Goal: Check status: Check status

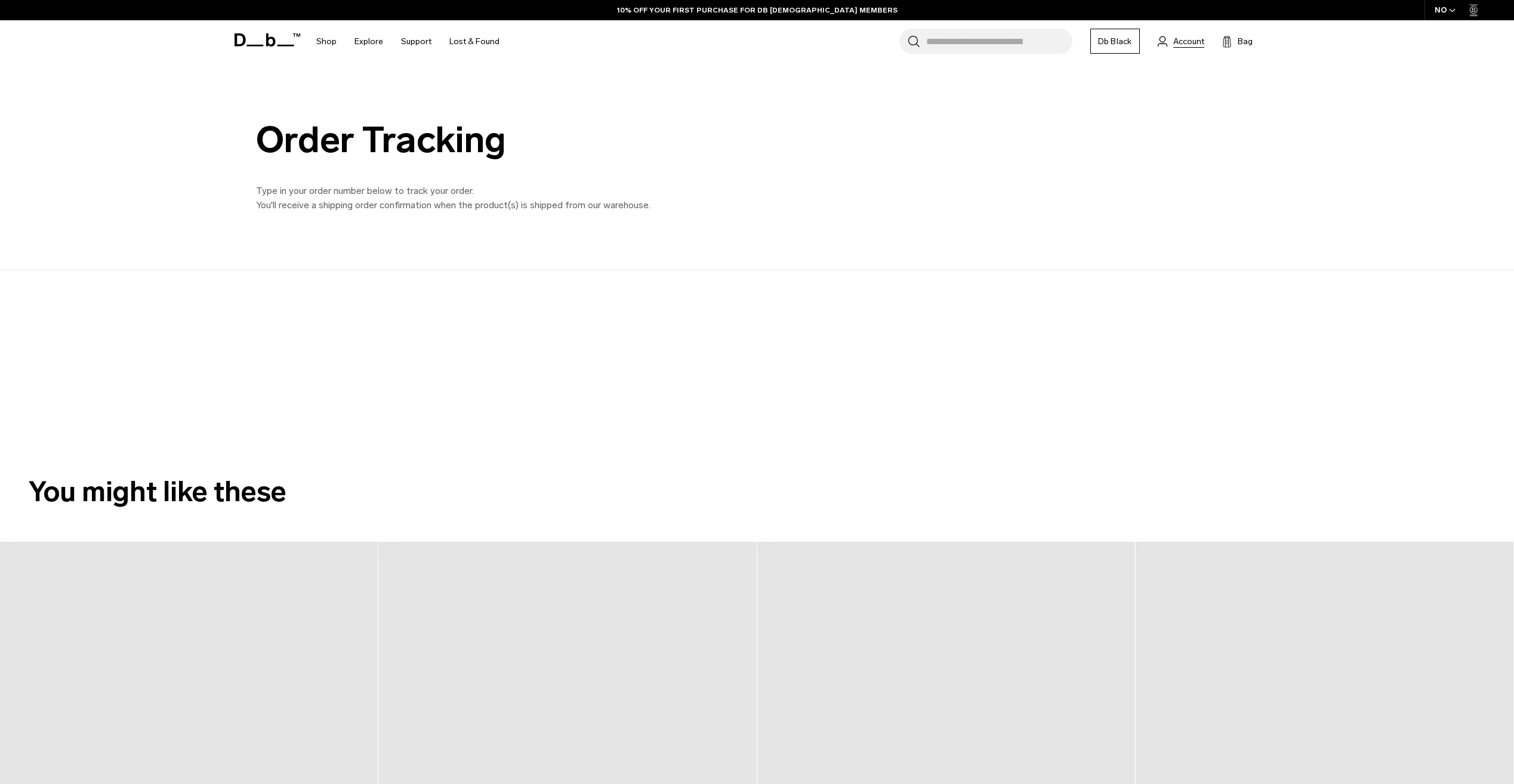
click at [1198, 41] on span "Account" at bounding box center [1188, 41] width 31 height 12
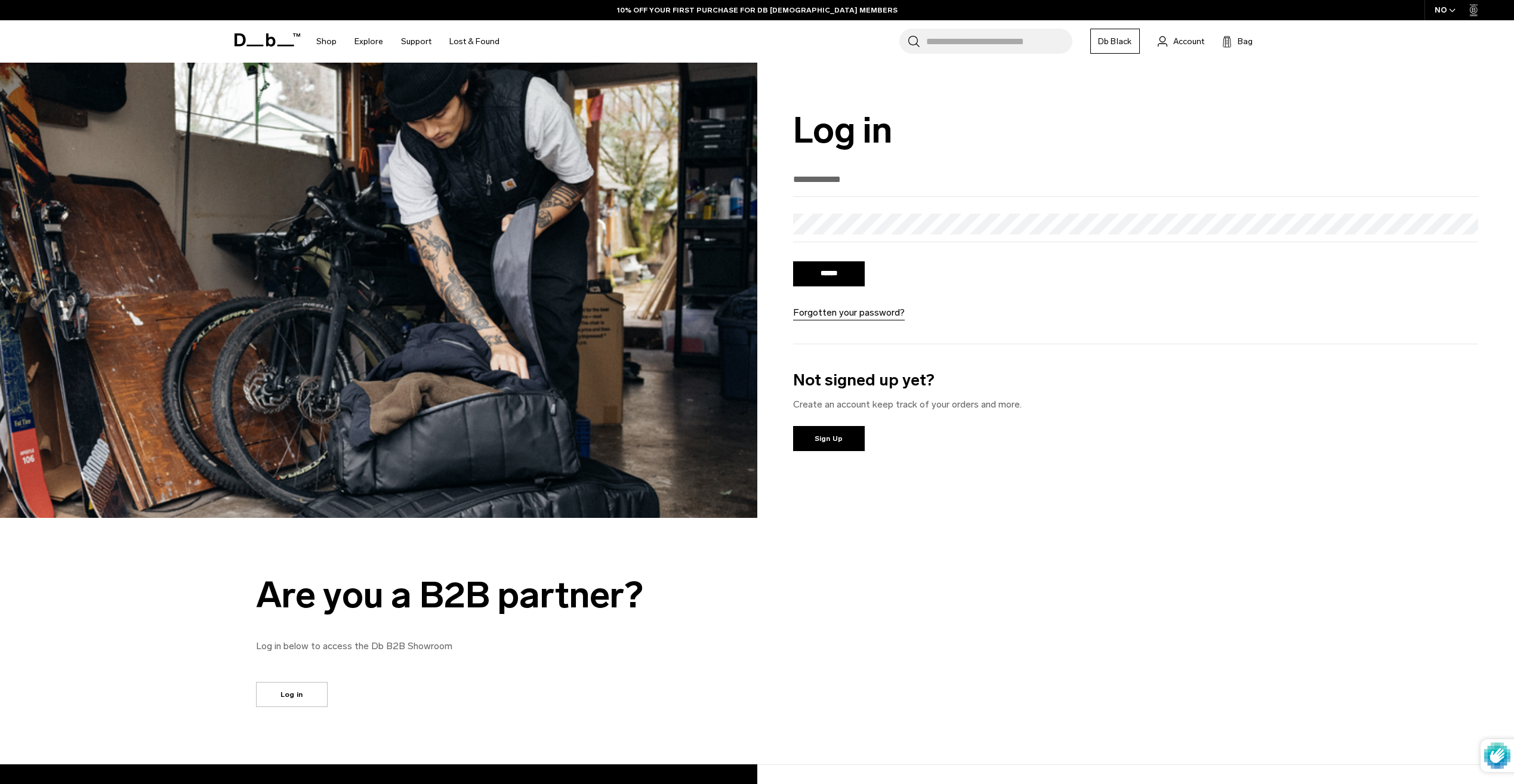
click at [827, 184] on input "email" at bounding box center [1136, 180] width 686 height 20
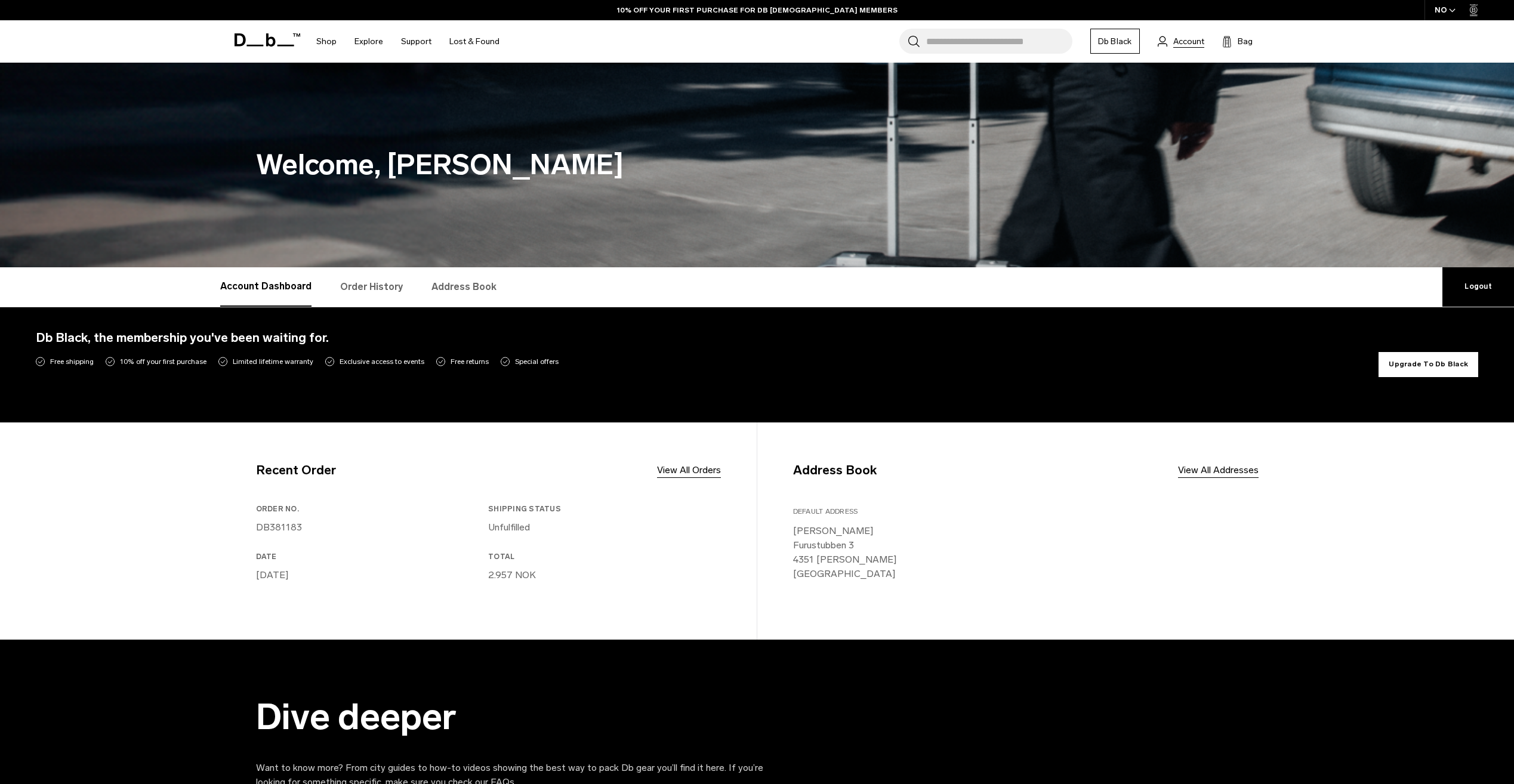
click at [1181, 42] on span "Account" at bounding box center [1188, 41] width 31 height 12
click at [684, 469] on link "View All Orders" at bounding box center [688, 469] width 64 height 14
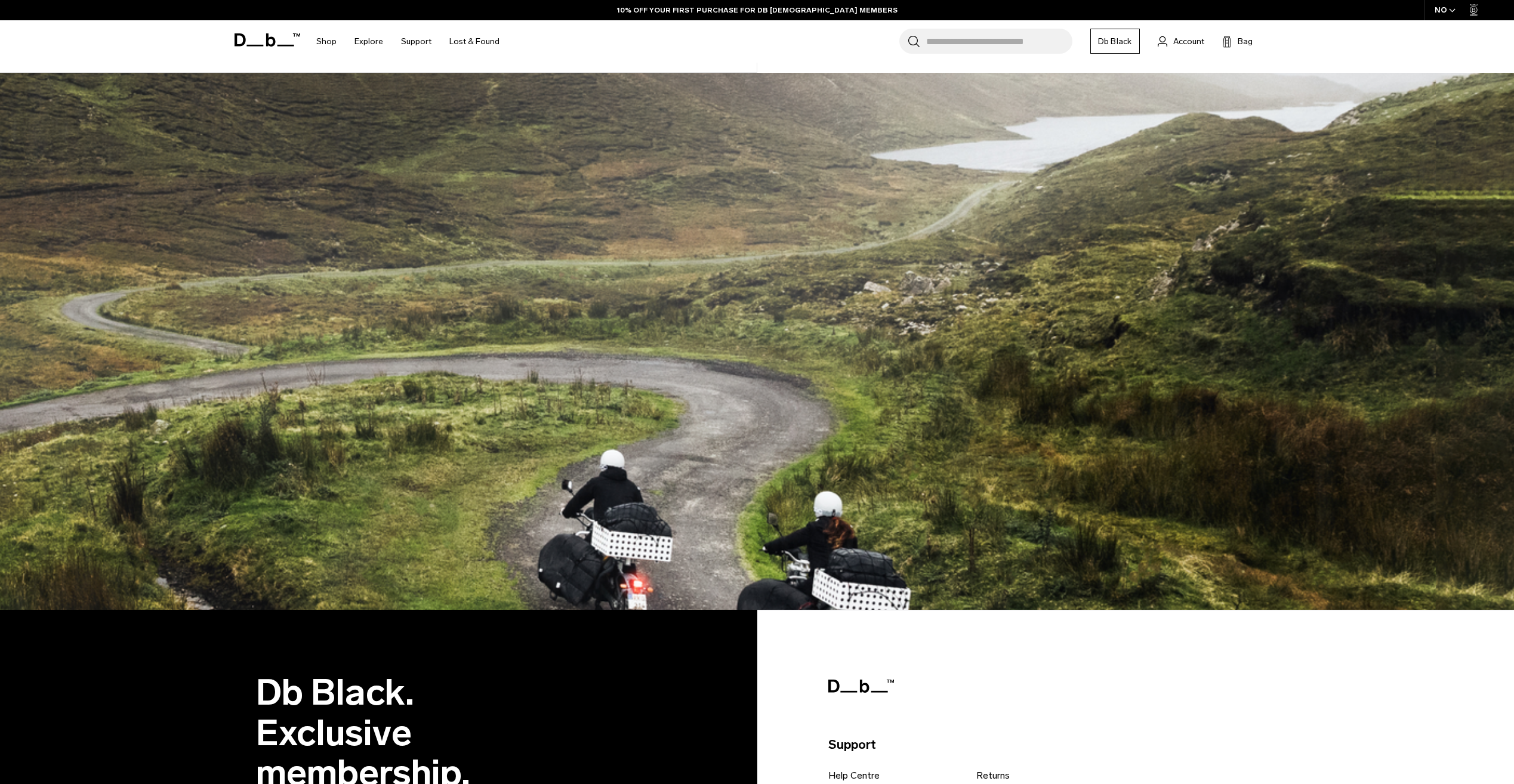
scroll to position [166, 0]
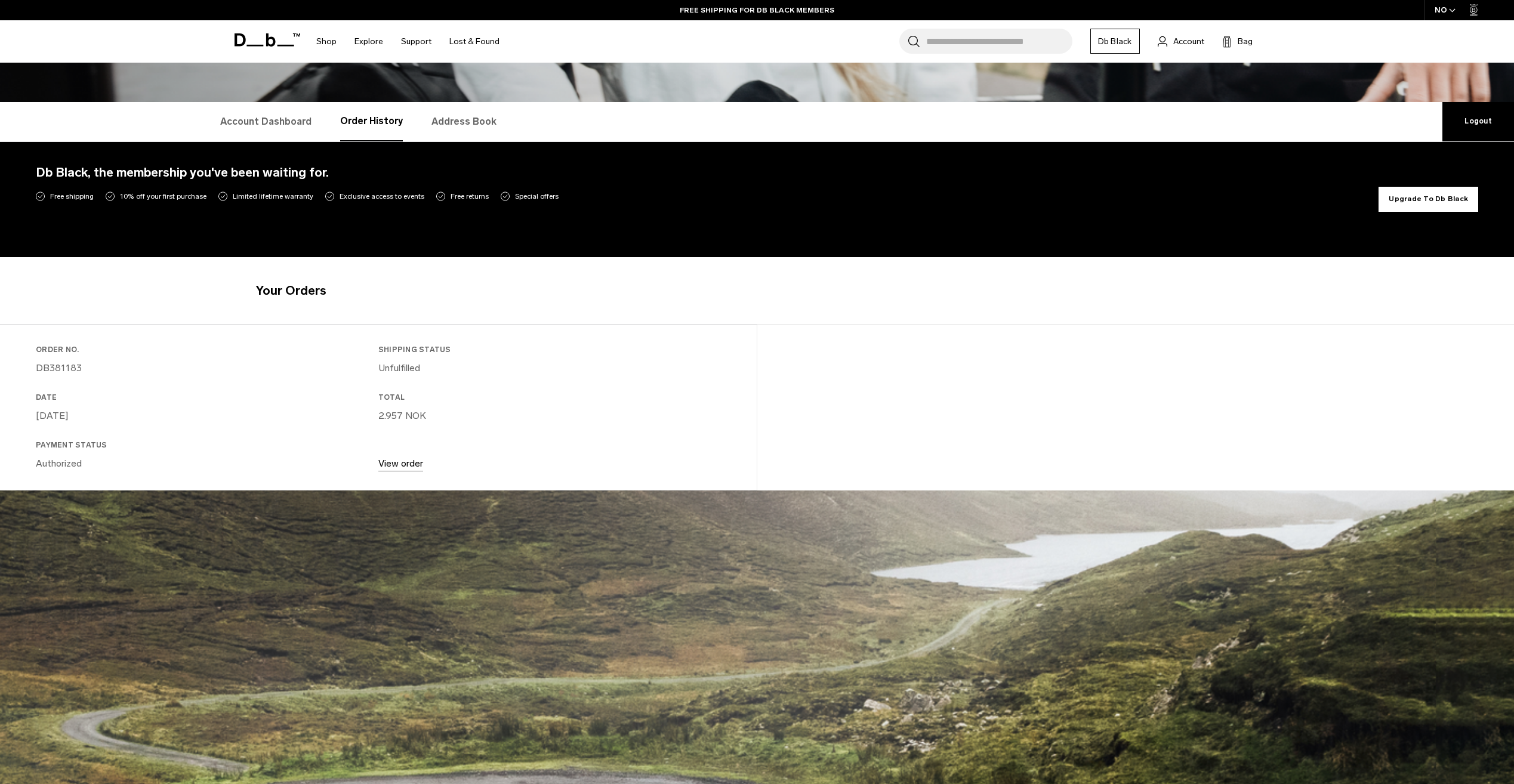
click at [410, 467] on link "View order" at bounding box center [400, 464] width 45 height 12
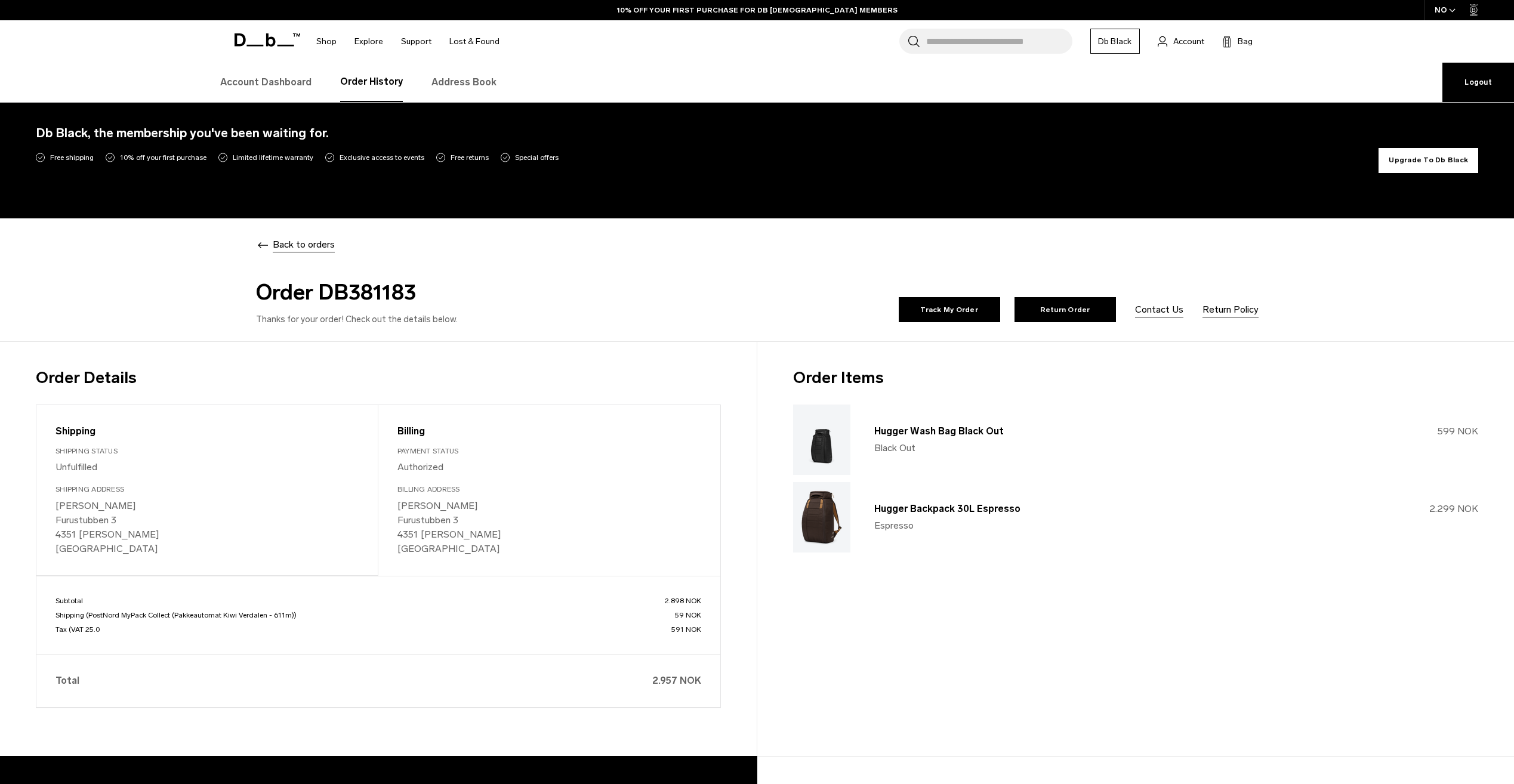
click at [1447, 163] on button "Upgrade To Db Black" at bounding box center [1428, 161] width 100 height 25
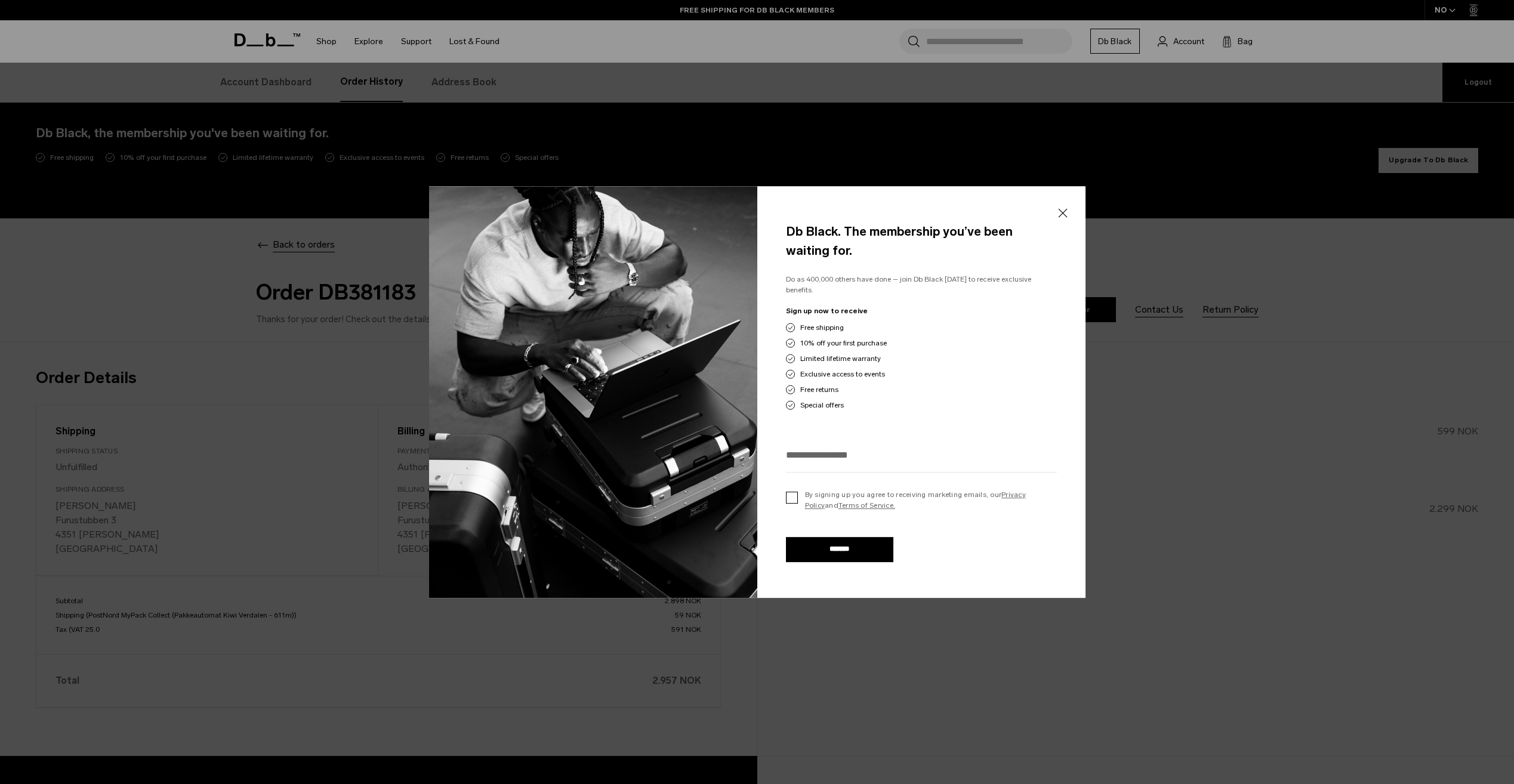
click at [793, 494] on label "By signing up you agree to receiving marketing emails, our Privacy Policy and T…" at bounding box center [921, 500] width 271 height 22
click at [797, 454] on input "email" at bounding box center [921, 455] width 271 height 20
click at [817, 458] on input "email" at bounding box center [921, 455] width 271 height 20
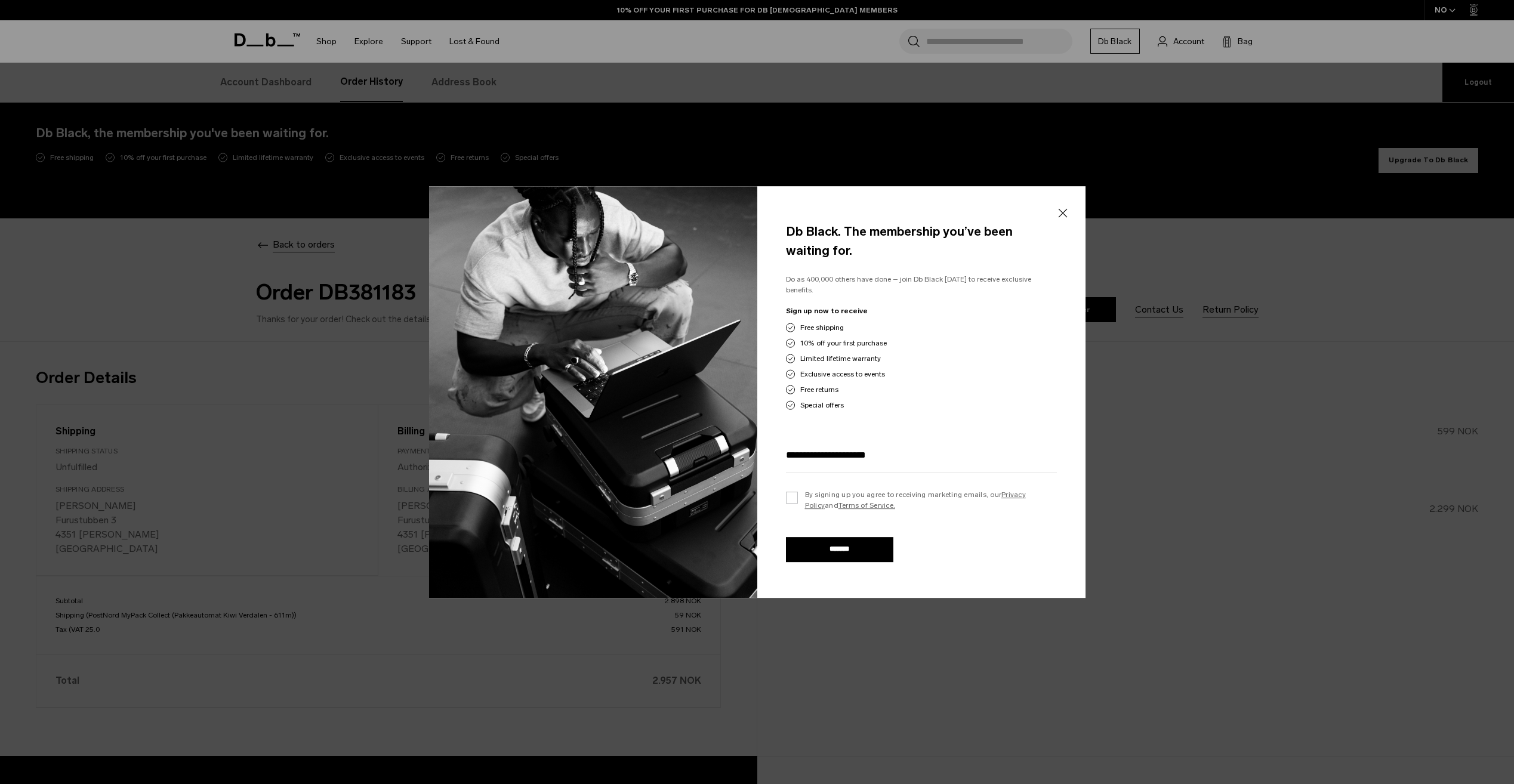
type input "**********"
click at [831, 548] on input "*******" at bounding box center [839, 549] width 107 height 25
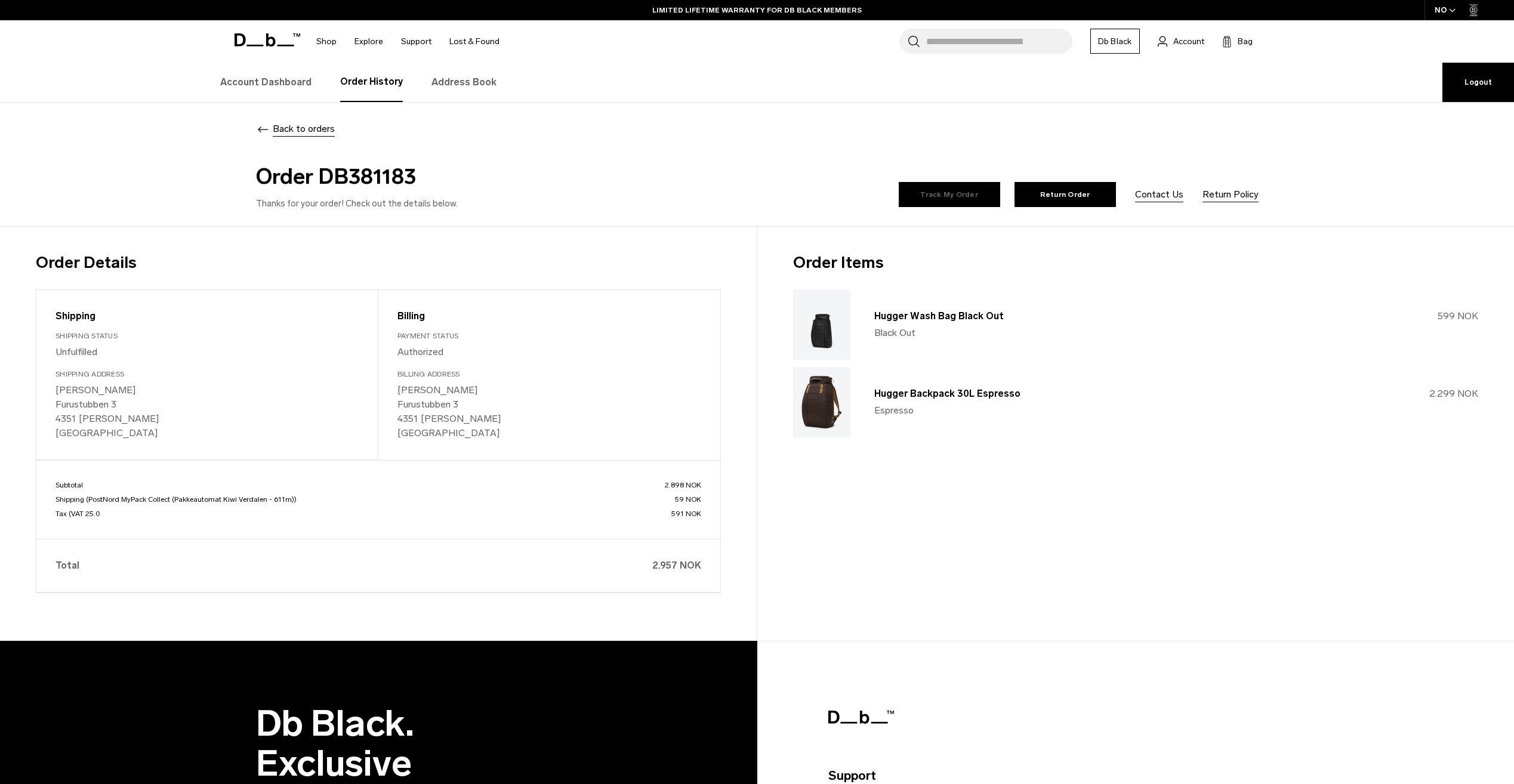
click at [957, 189] on link "Track My Order" at bounding box center [949, 195] width 102 height 25
